Goal: Information Seeking & Learning: Learn about a topic

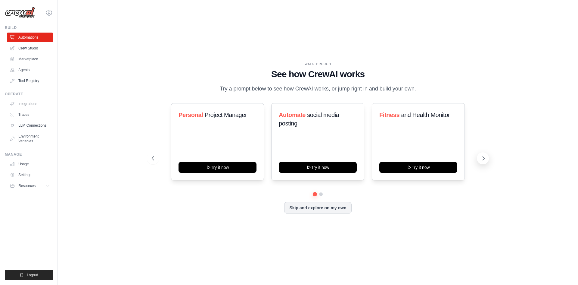
click at [486, 157] on icon at bounding box center [484, 158] width 6 height 6
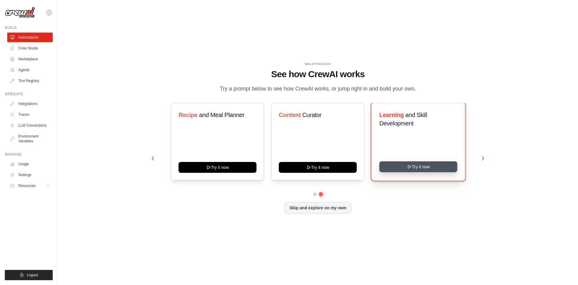
click at [421, 170] on button "Try it now" at bounding box center [419, 166] width 78 height 11
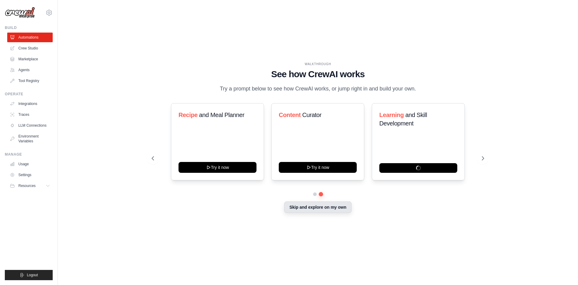
click at [319, 208] on button "Skip and explore on my own" at bounding box center [317, 206] width 67 height 11
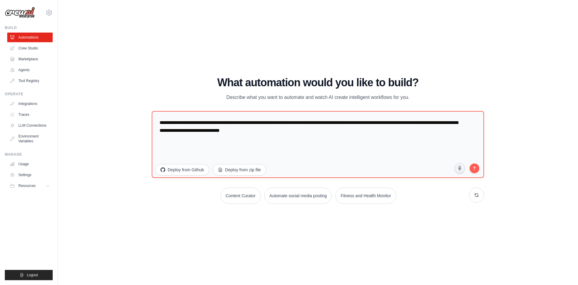
click at [16, 14] on img at bounding box center [20, 12] width 30 height 11
click at [32, 80] on link "Tool Registry" at bounding box center [30, 81] width 45 height 10
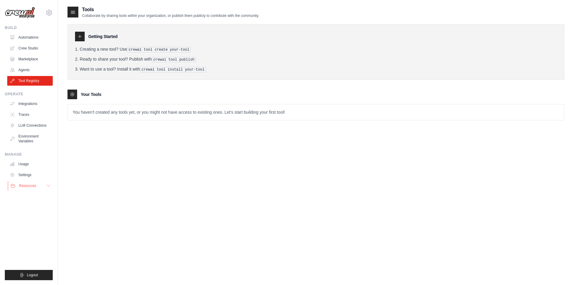
click at [48, 186] on icon at bounding box center [48, 185] width 5 height 5
click at [29, 160] on link "Usage" at bounding box center [30, 164] width 45 height 10
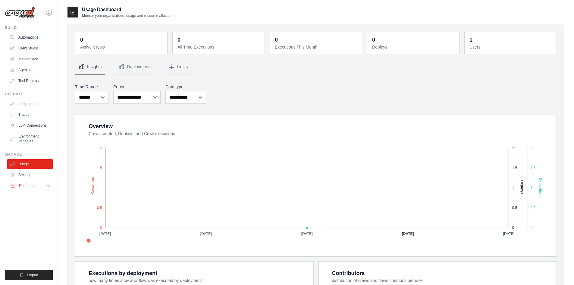
click at [35, 183] on span "Resources" at bounding box center [27, 185] width 17 height 5
click at [31, 192] on link "Documentation" at bounding box center [32, 196] width 42 height 8
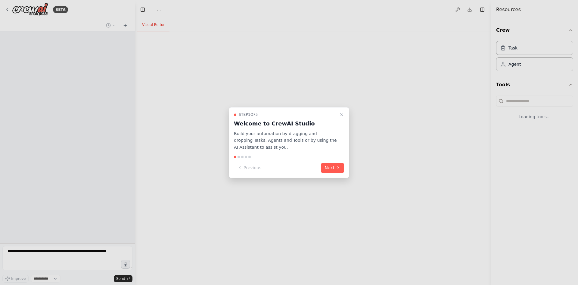
select select "****"
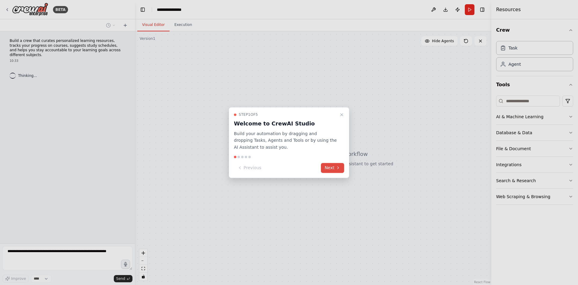
click at [333, 166] on button "Next" at bounding box center [332, 168] width 23 height 10
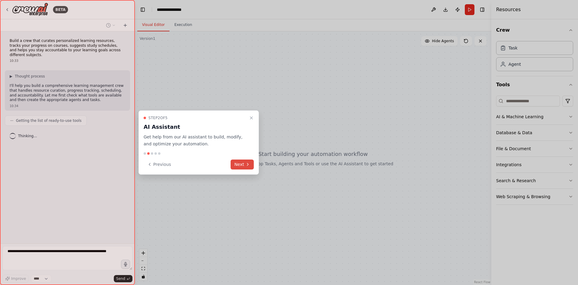
click at [243, 167] on button "Next" at bounding box center [242, 164] width 23 height 10
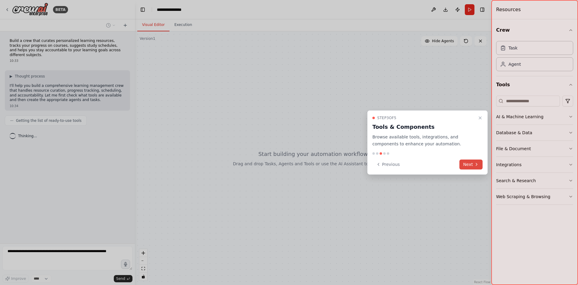
click at [477, 161] on button "Next" at bounding box center [471, 164] width 23 height 10
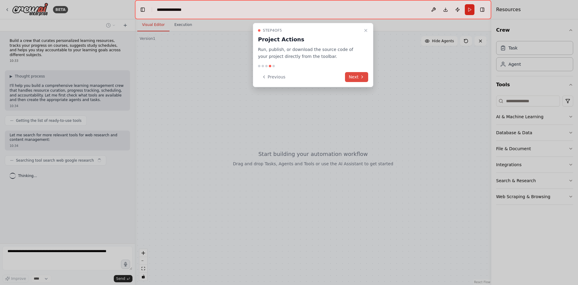
click at [352, 77] on button "Next" at bounding box center [356, 77] width 23 height 10
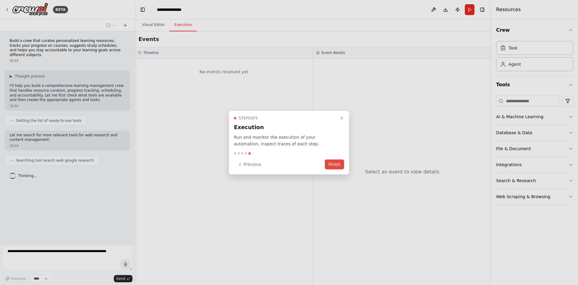
click at [332, 168] on button "Finish" at bounding box center [334, 164] width 19 height 10
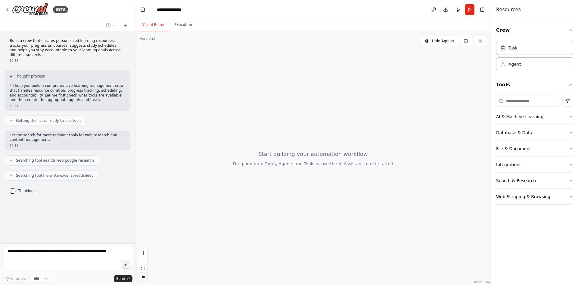
click at [310, 159] on div at bounding box center [313, 157] width 357 height 253
click at [310, 120] on div at bounding box center [313, 157] width 357 height 253
click at [31, 10] on img at bounding box center [30, 10] width 36 height 14
